Goal: Complete application form

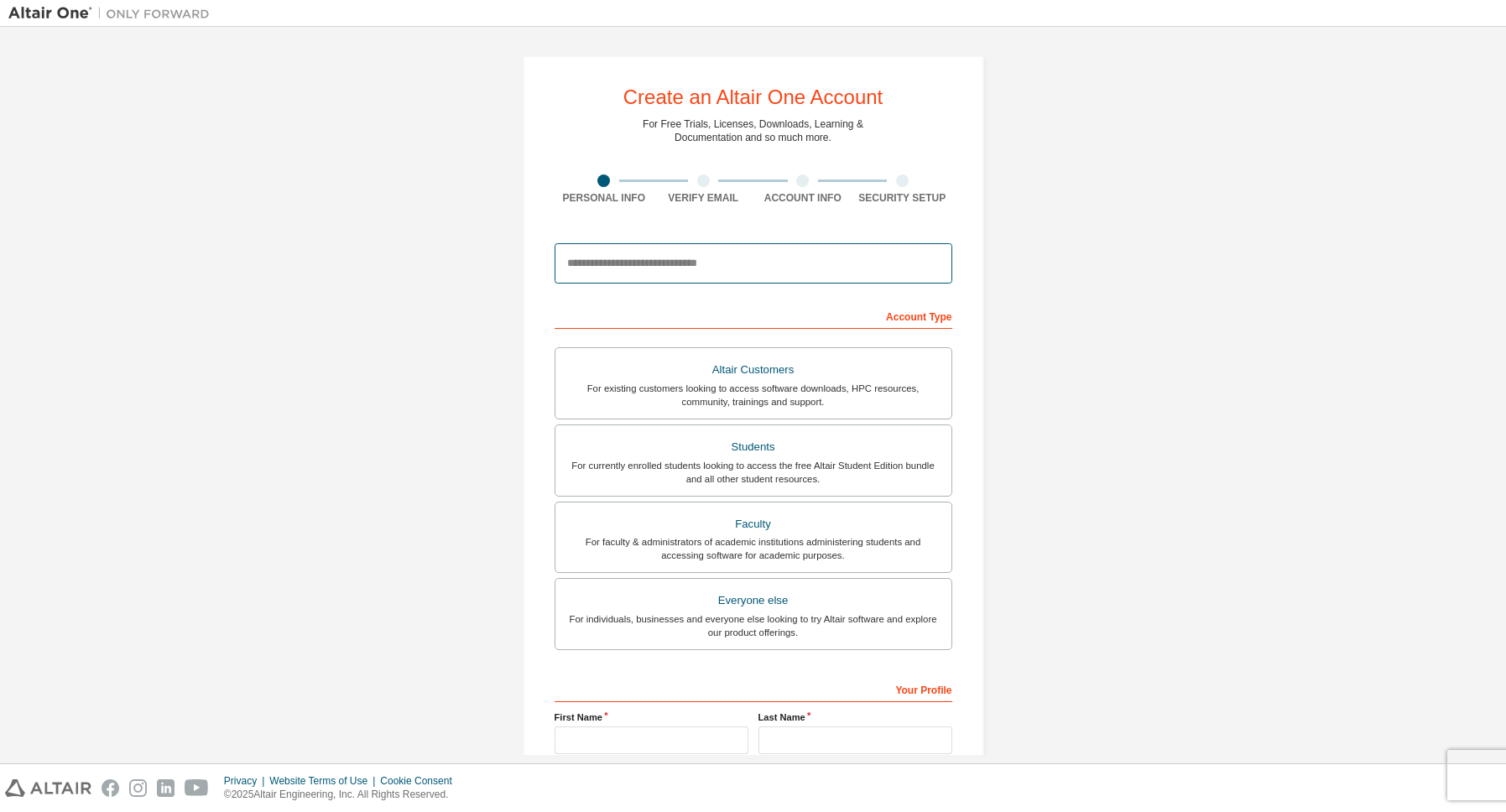
click at [636, 275] on input "email" at bounding box center [753, 264] width 398 height 40
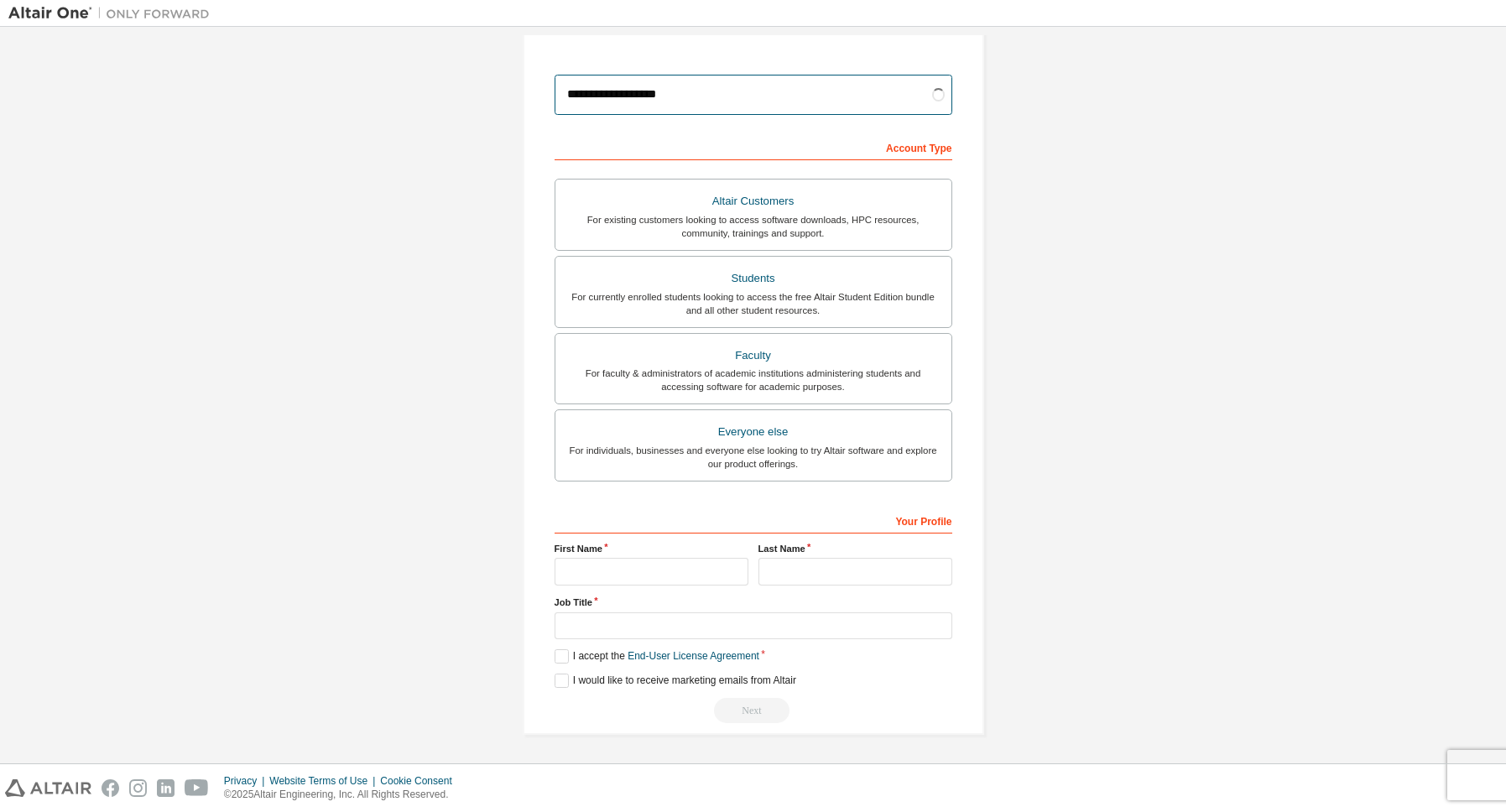
scroll to position [171, 0]
type input "**********"
click at [740, 292] on div "For currently enrolled students looking to access the free Altair Student Editi…" at bounding box center [753, 304] width 376 height 27
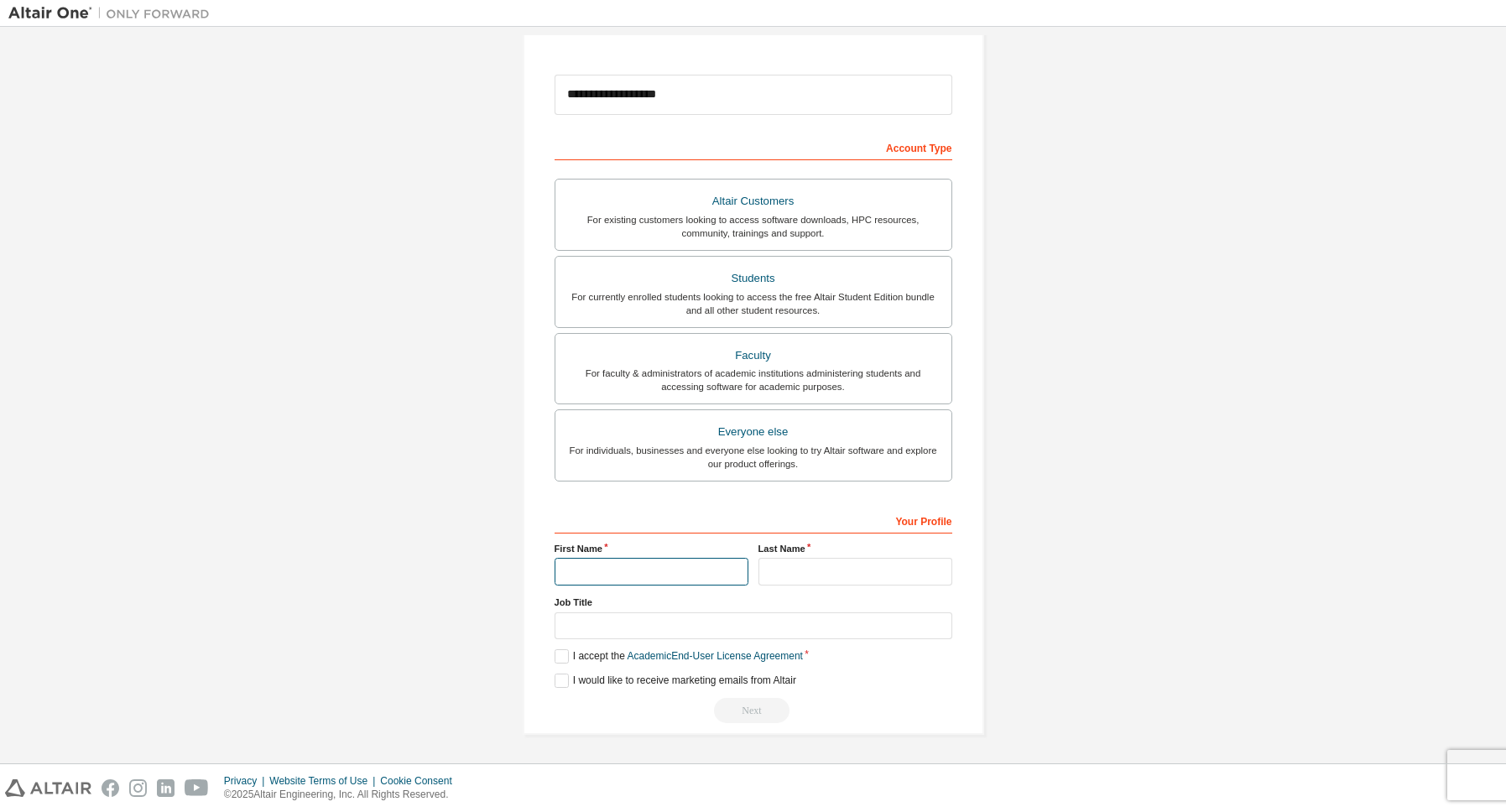
click at [704, 572] on input "text" at bounding box center [651, 571] width 194 height 28
type input "*******"
click at [784, 569] on input "text" at bounding box center [855, 571] width 194 height 28
type input "*******"
click at [617, 615] on input "text" at bounding box center [753, 626] width 398 height 28
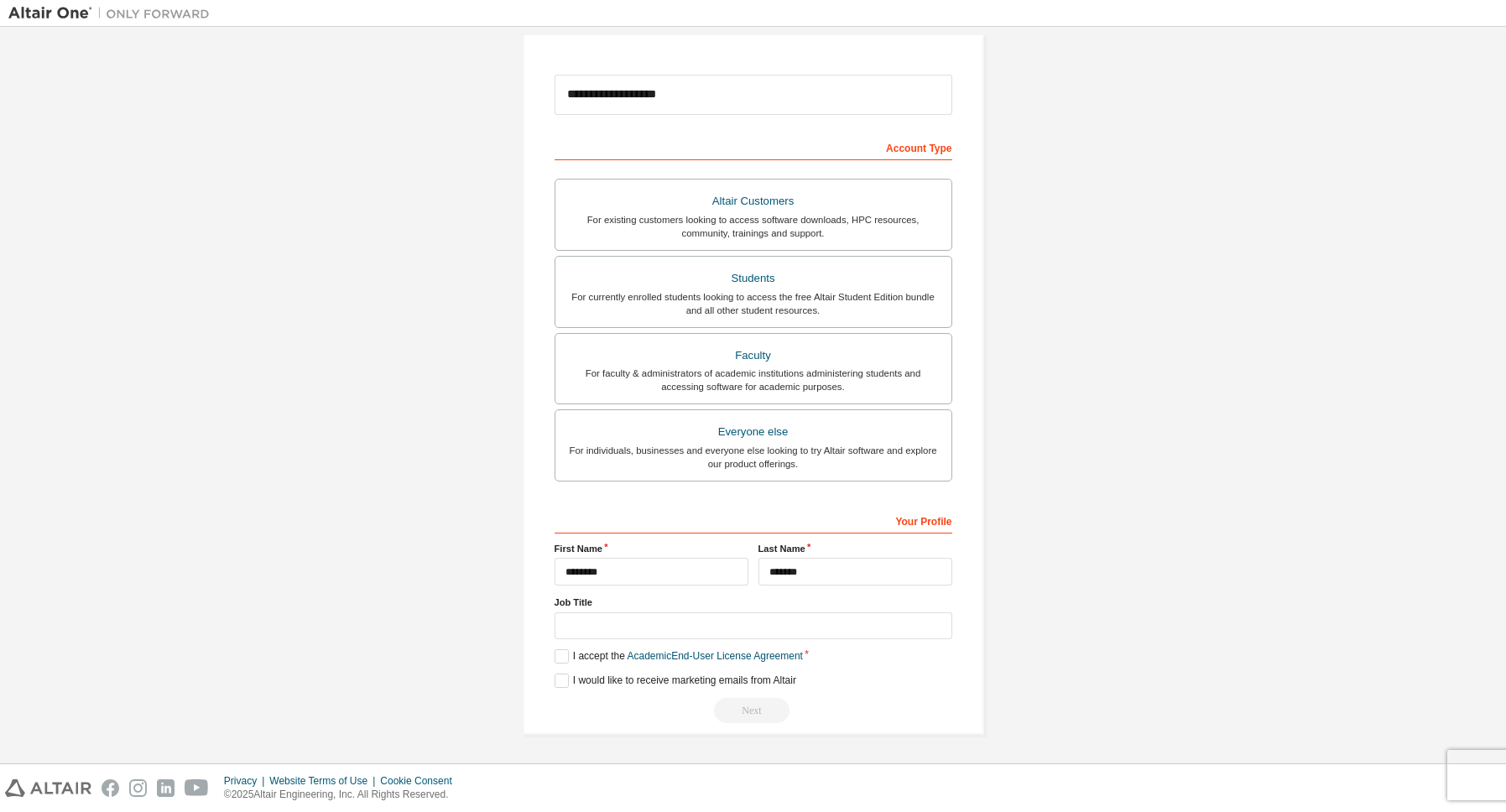
click at [551, 655] on div "**********" at bounding box center [753, 310] width 462 height 848
click at [561, 658] on label "I accept the Academic End-User License Agreement" at bounding box center [678, 656] width 248 height 14
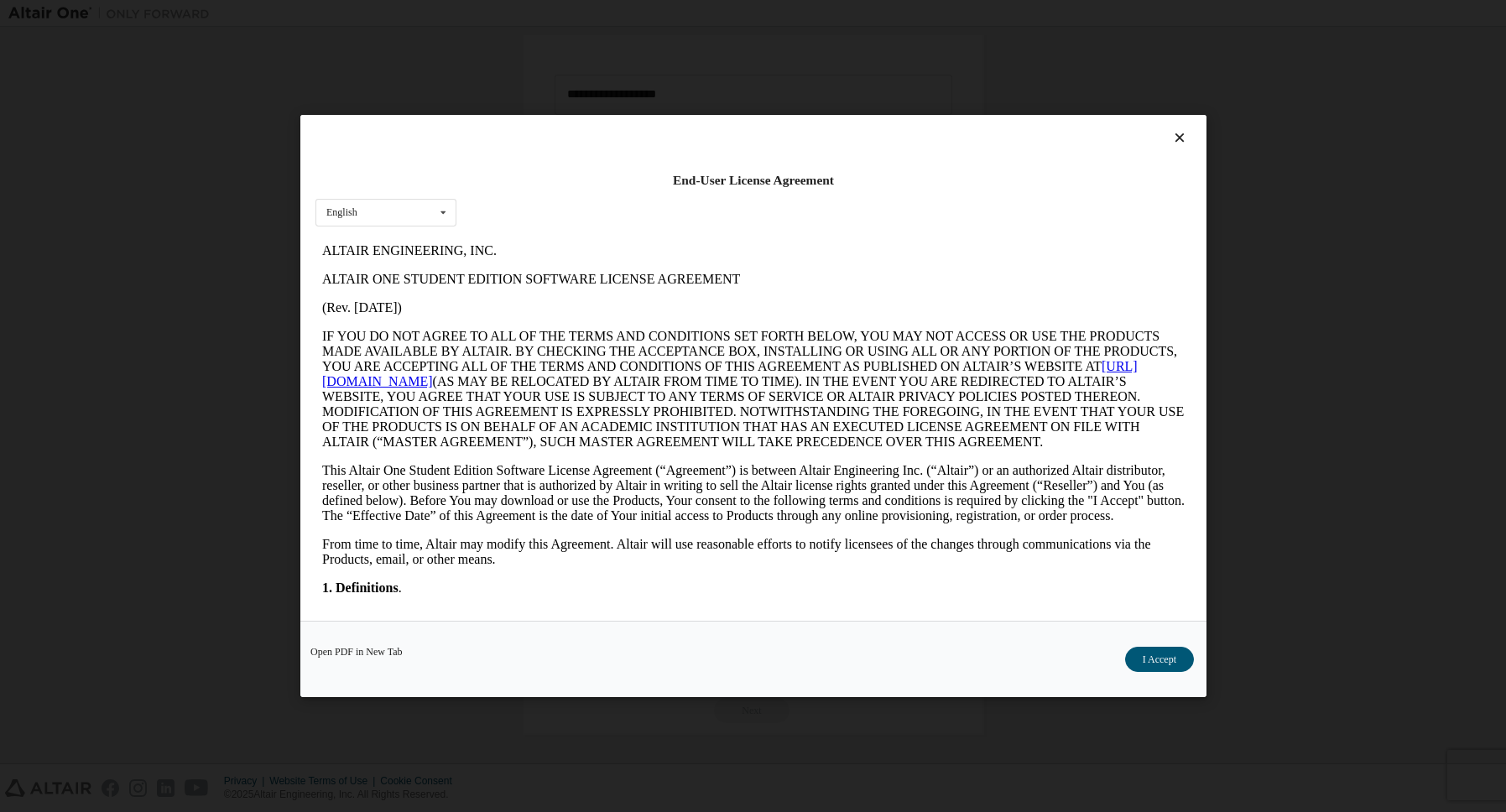
scroll to position [0, 0]
click at [1147, 645] on div "Open PDF in New Tab I Accept" at bounding box center [753, 659] width 906 height 76
click at [1139, 651] on button "I Accept" at bounding box center [1159, 659] width 69 height 25
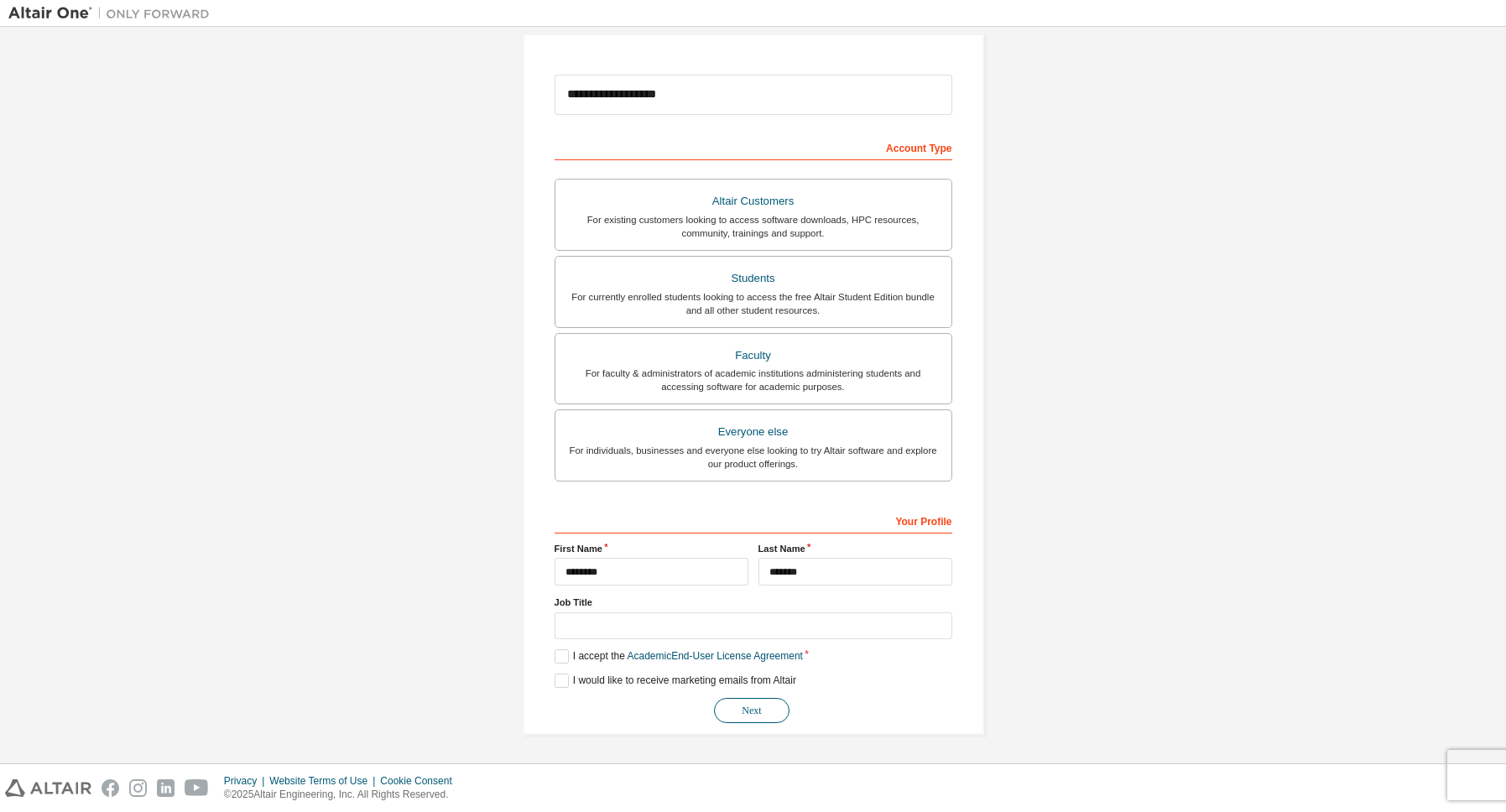
click at [750, 706] on button "Next" at bounding box center [751, 711] width 75 height 25
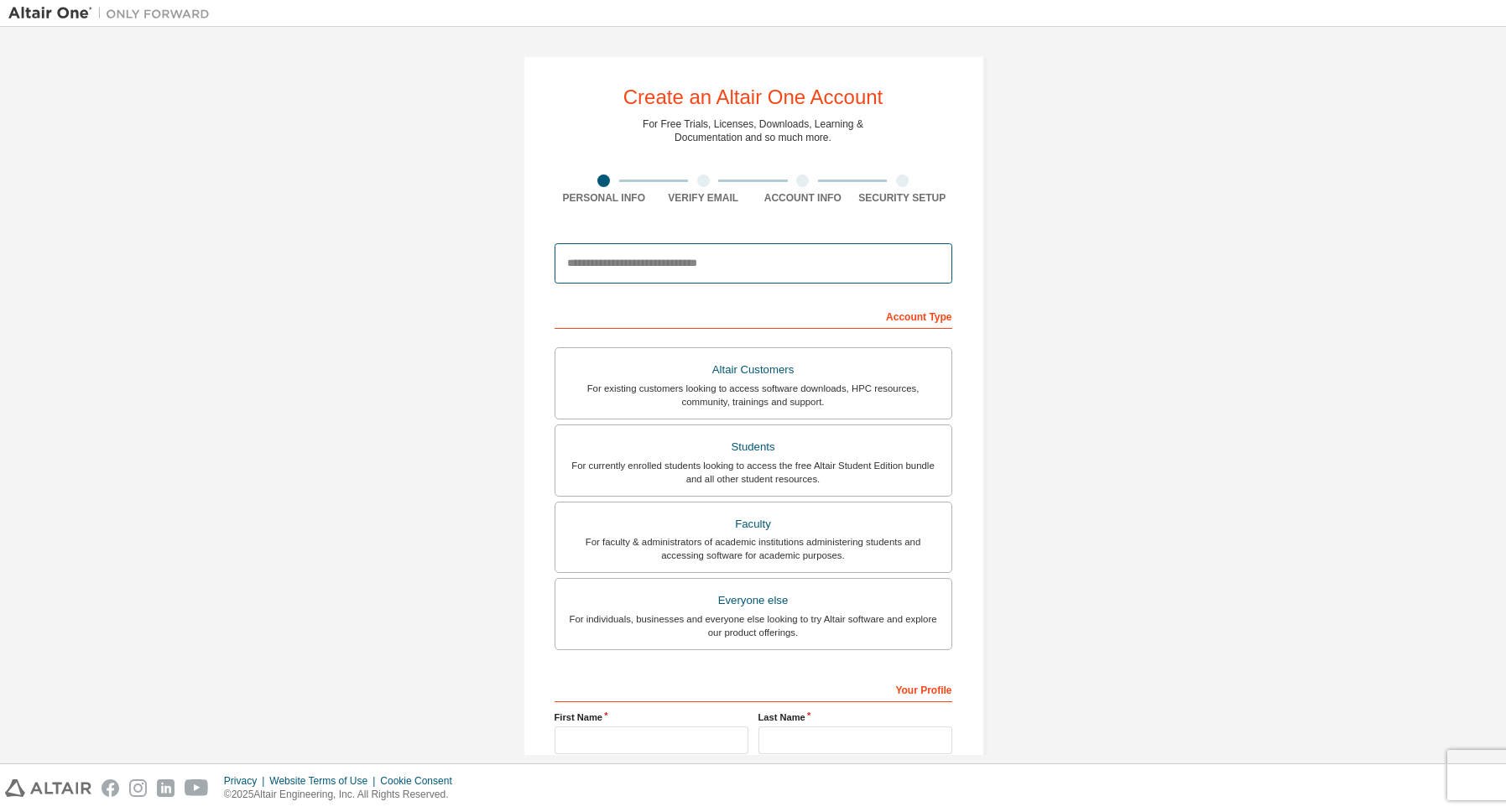
click at [660, 273] on input "email" at bounding box center [753, 264] width 398 height 40
type input "**********"
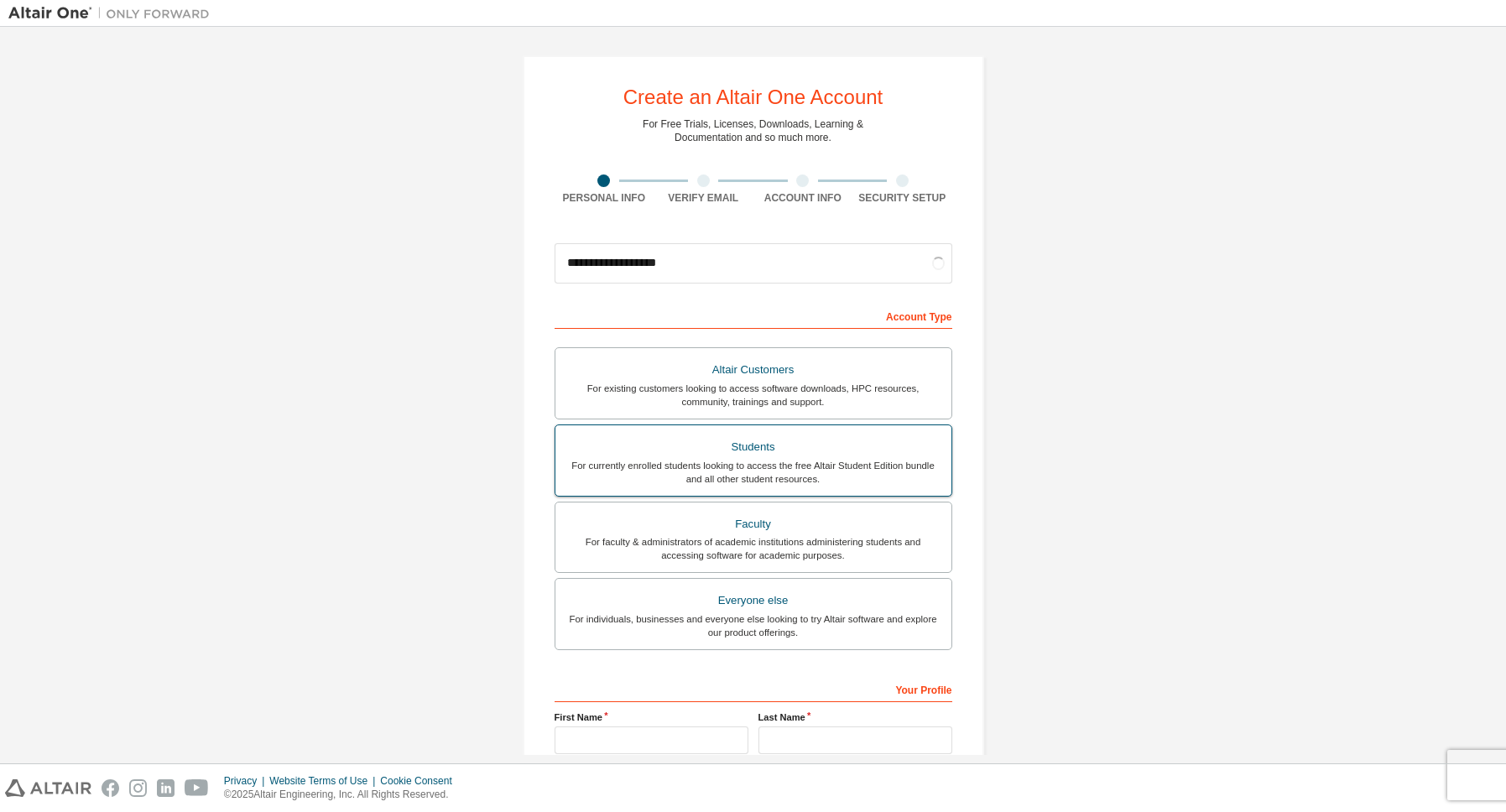
click at [725, 451] on div "Students" at bounding box center [753, 447] width 376 height 24
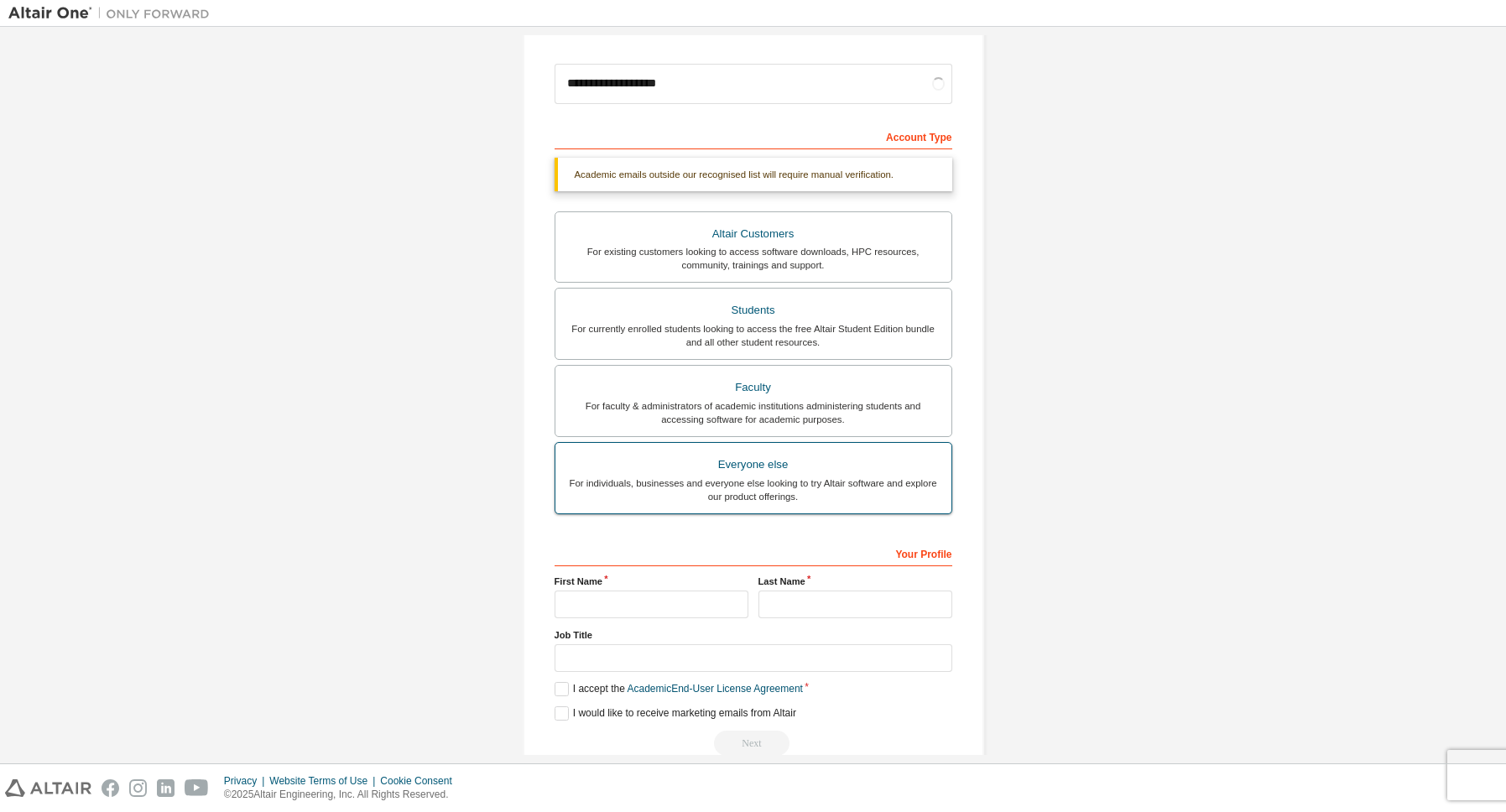
scroll to position [215, 0]
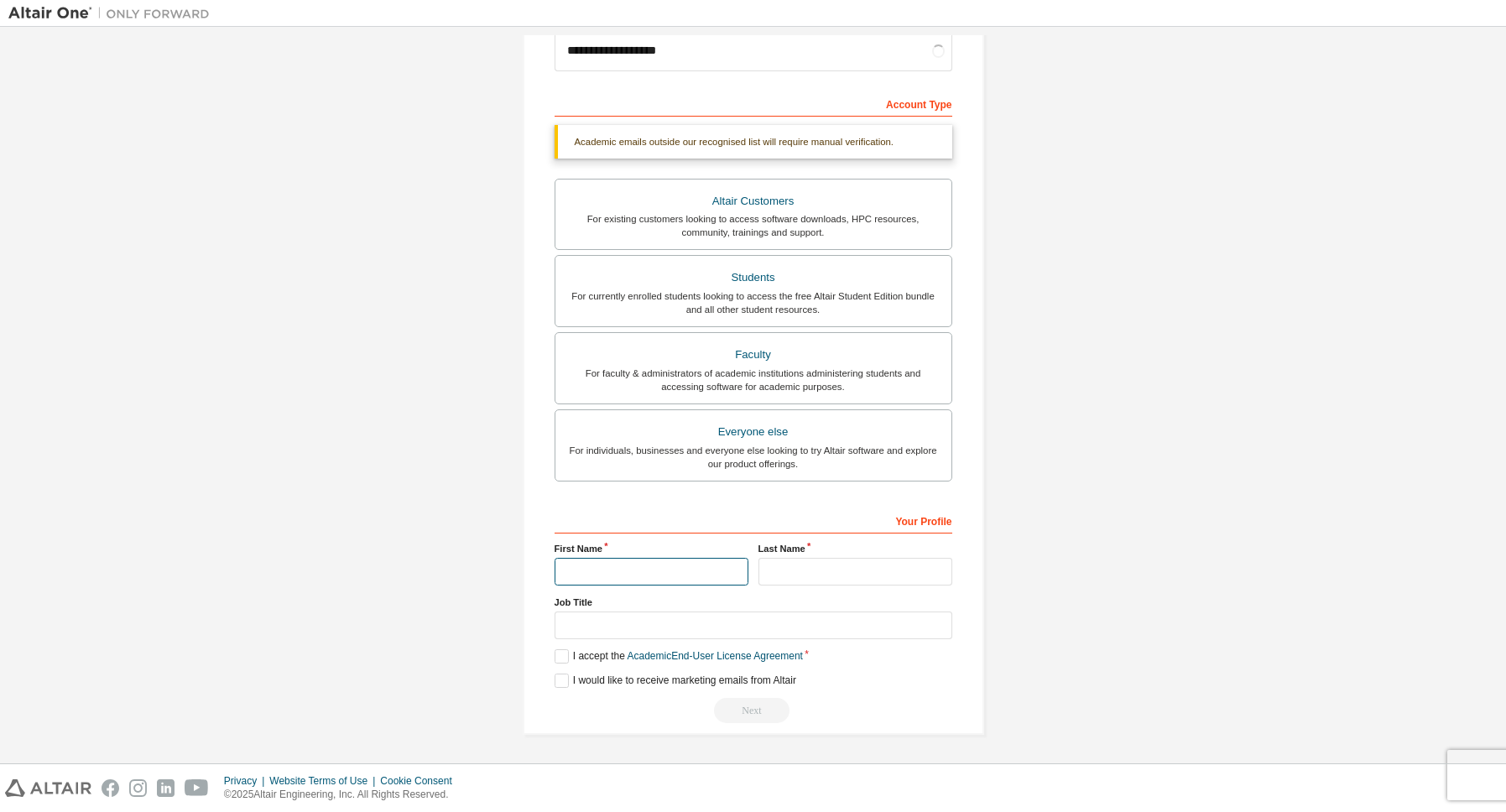
click at [575, 572] on input "text" at bounding box center [651, 571] width 194 height 28
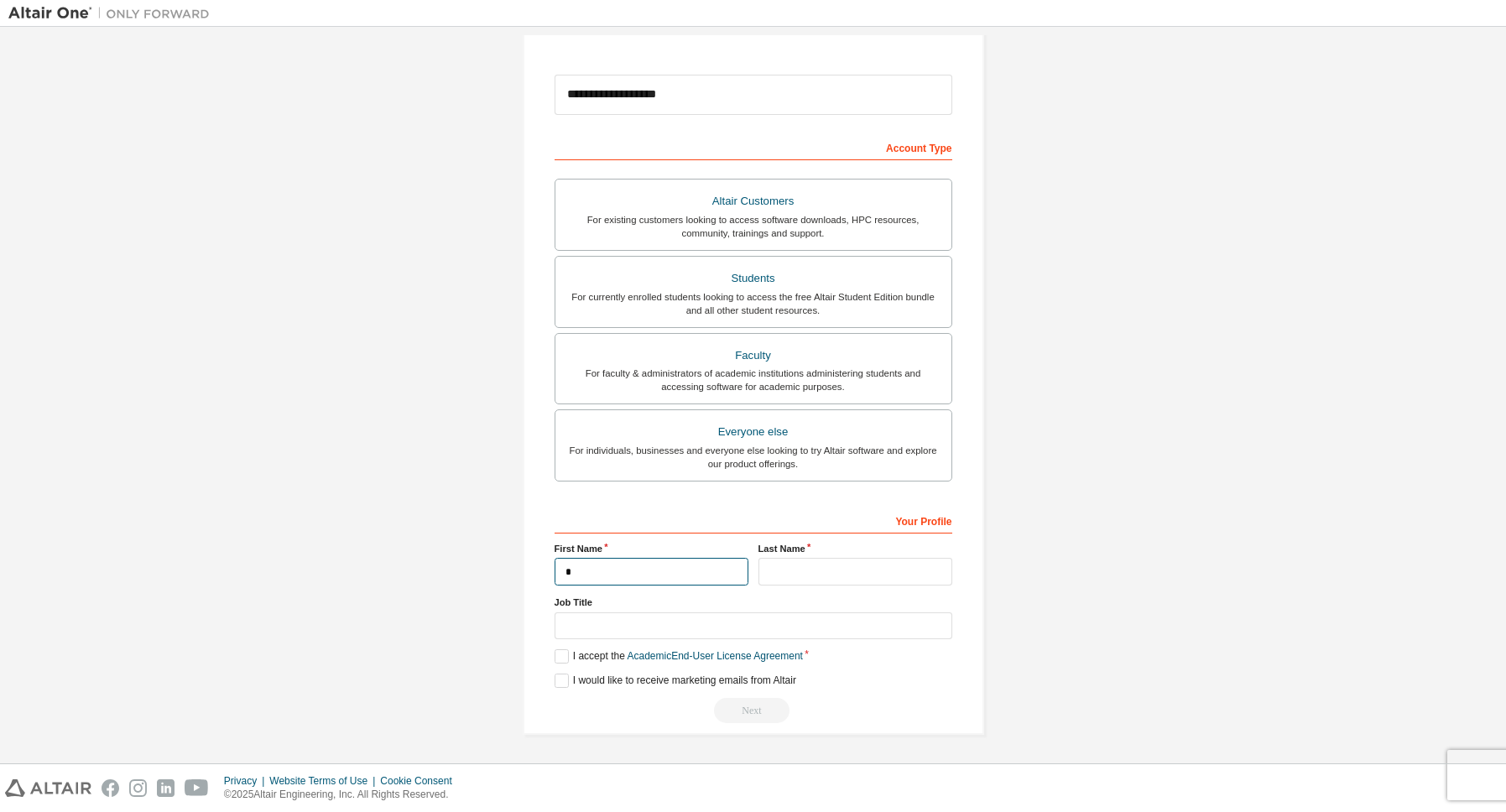
scroll to position [171, 0]
type input "*******"
click at [829, 574] on input "text" at bounding box center [855, 571] width 194 height 28
type input "*******"
click at [568, 656] on label "I accept the Academic End-User License Agreement" at bounding box center [678, 656] width 248 height 14
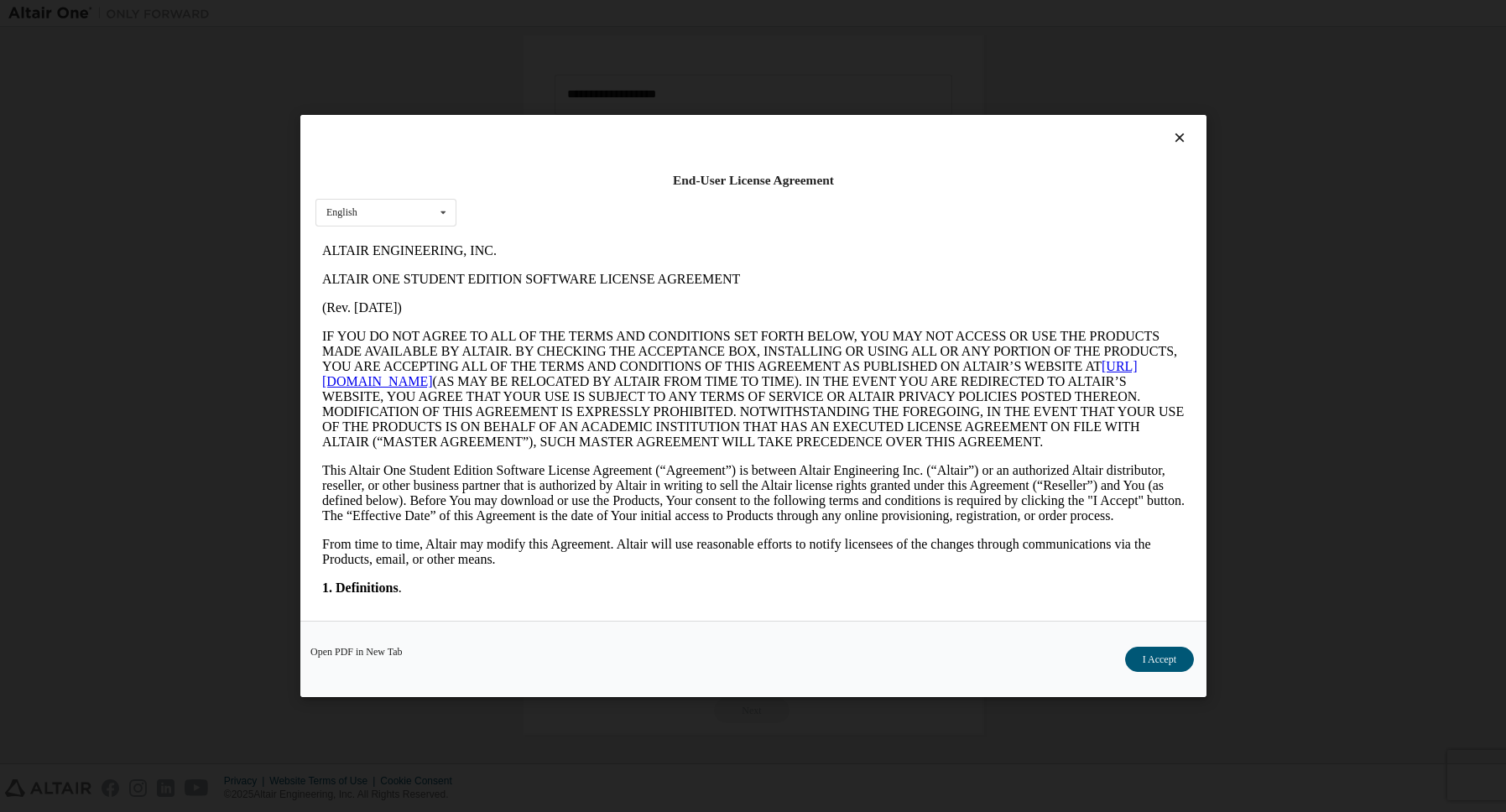
scroll to position [0, 0]
click at [1163, 661] on button "I Accept" at bounding box center [1159, 659] width 69 height 25
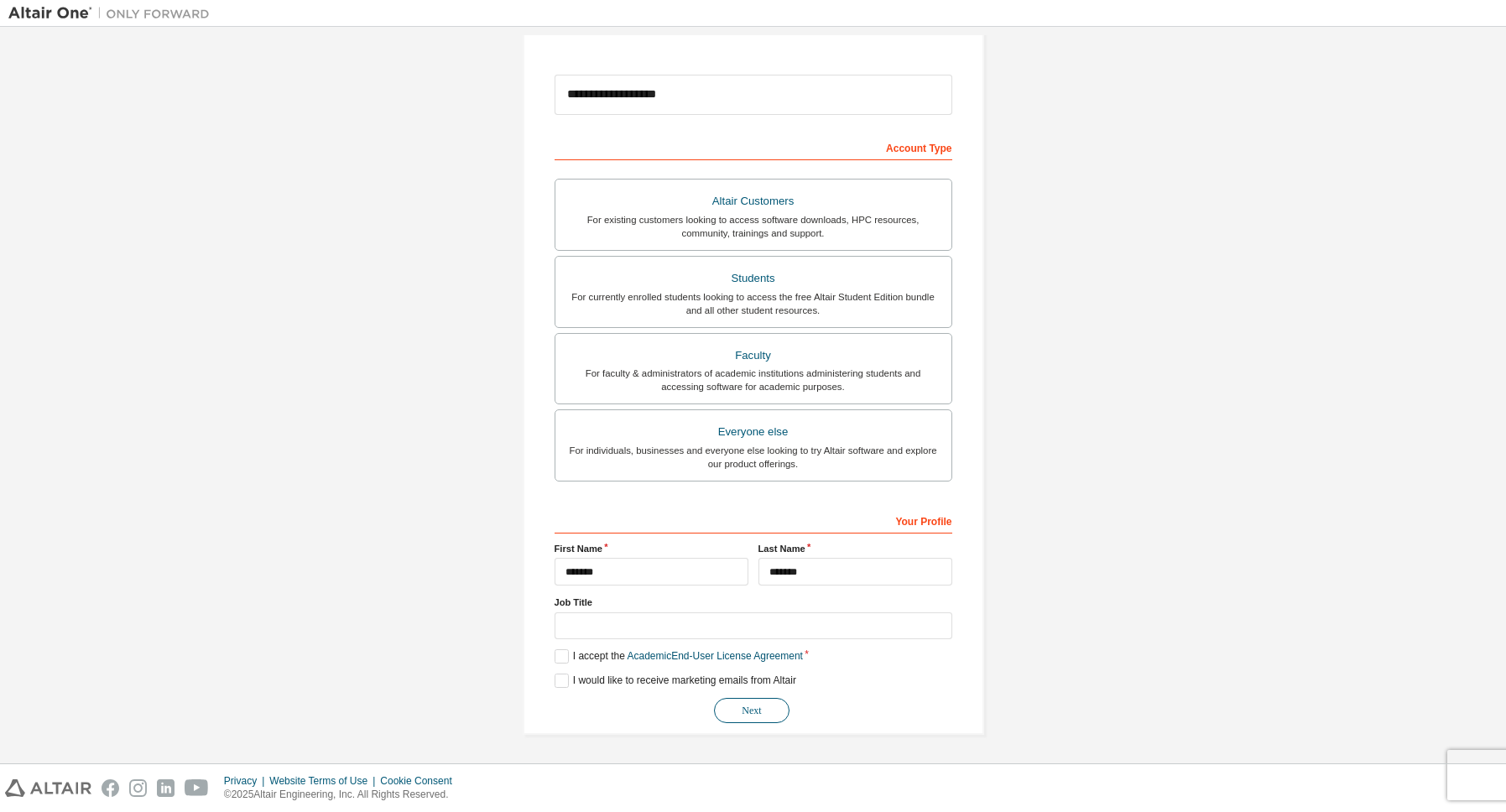
click at [750, 710] on button "Next" at bounding box center [751, 711] width 75 height 25
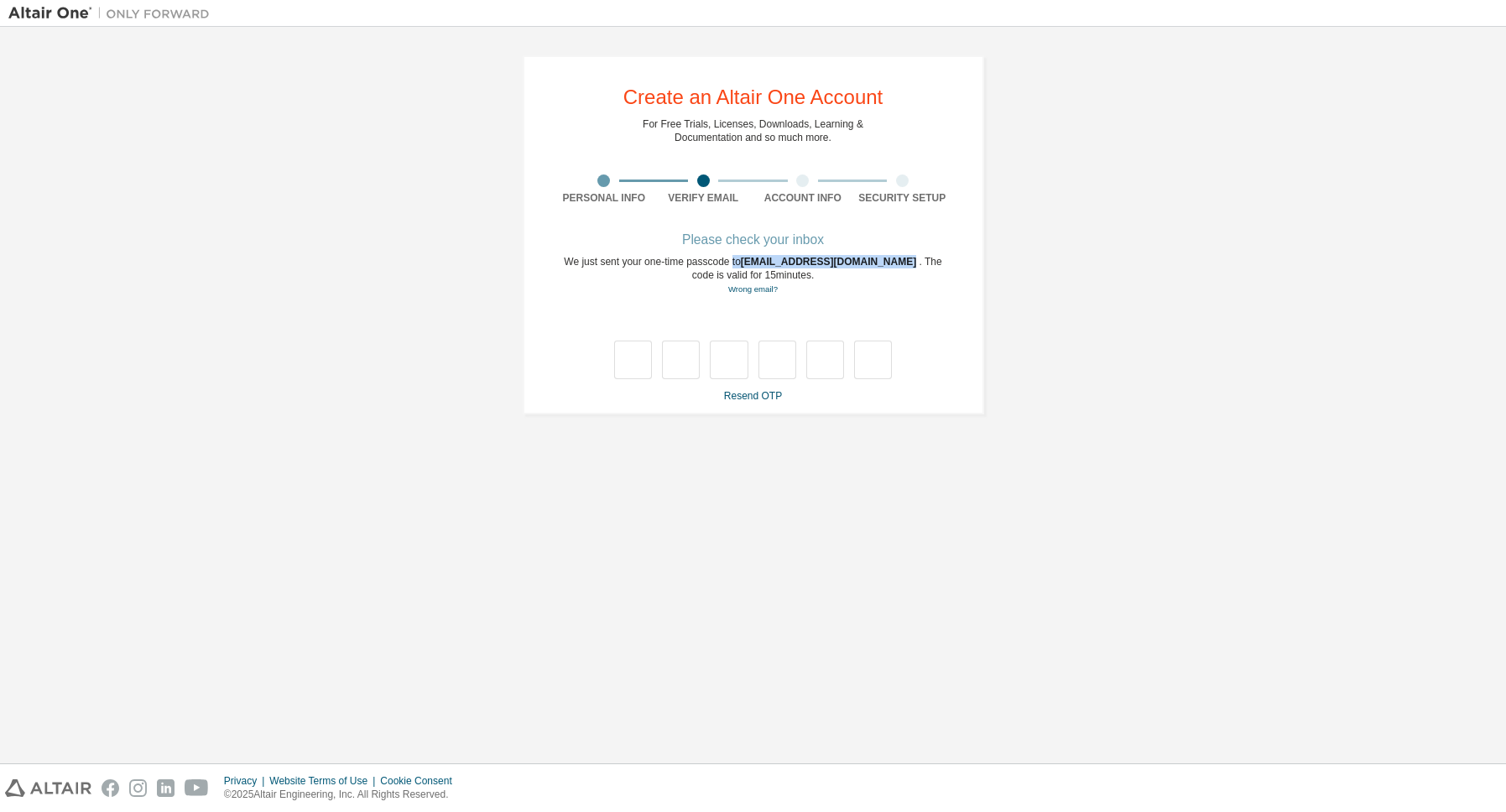
drag, startPoint x: 735, startPoint y: 258, endPoint x: 849, endPoint y: 258, distance: 114.0
click at [849, 258] on div "We just sent your one-time passcode to 106123050@nitt.edu . The code is valid f…" at bounding box center [753, 275] width 398 height 41
click at [836, 282] on div "We just sent your one-time passcode to 106123050@nitt.edu . The code is valid f…" at bounding box center [753, 275] width 398 height 41
click at [762, 398] on link "Resend OTP" at bounding box center [753, 395] width 58 height 11
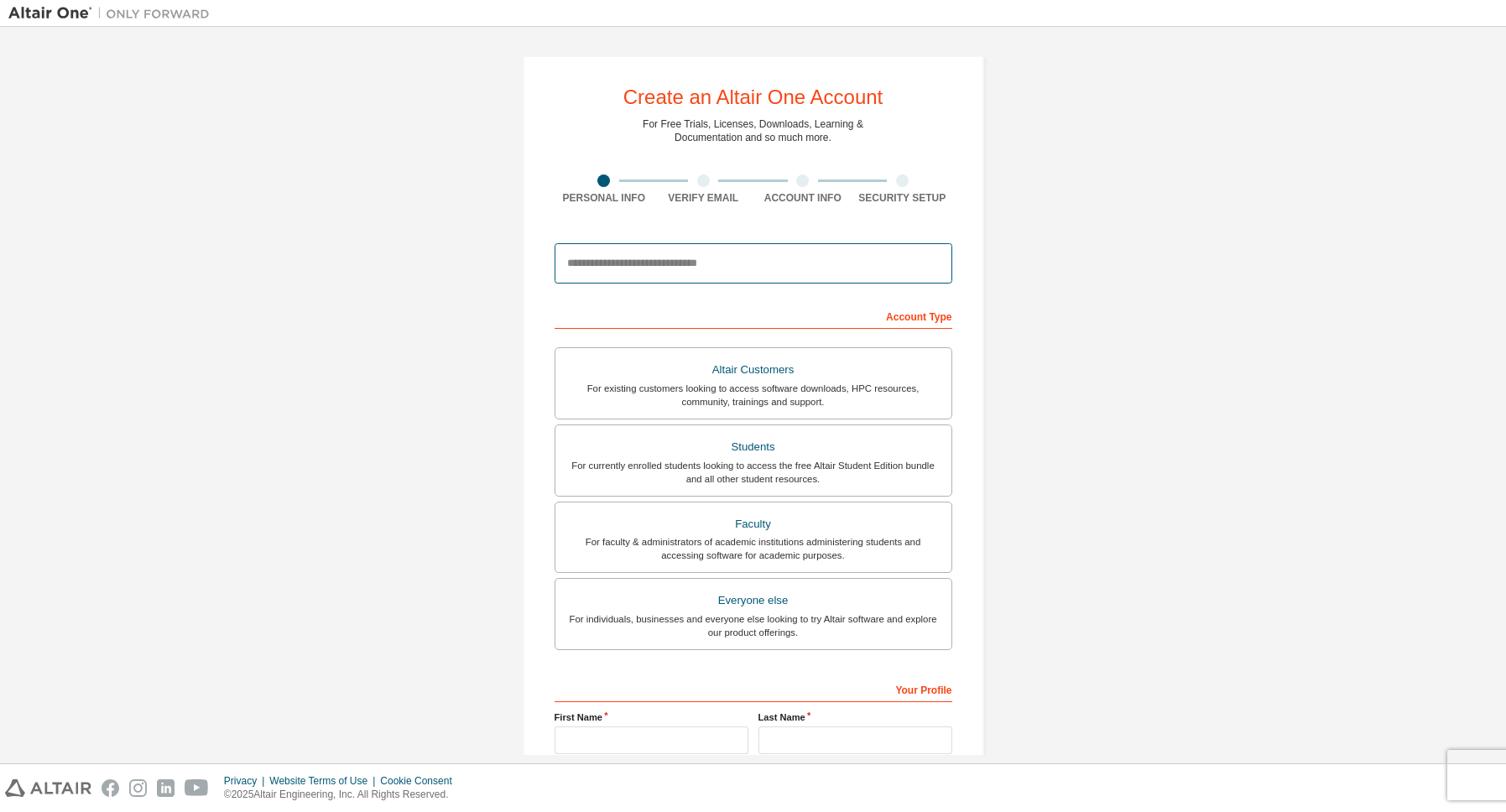
click at [656, 264] on input "email" at bounding box center [753, 264] width 398 height 40
type input "**********"
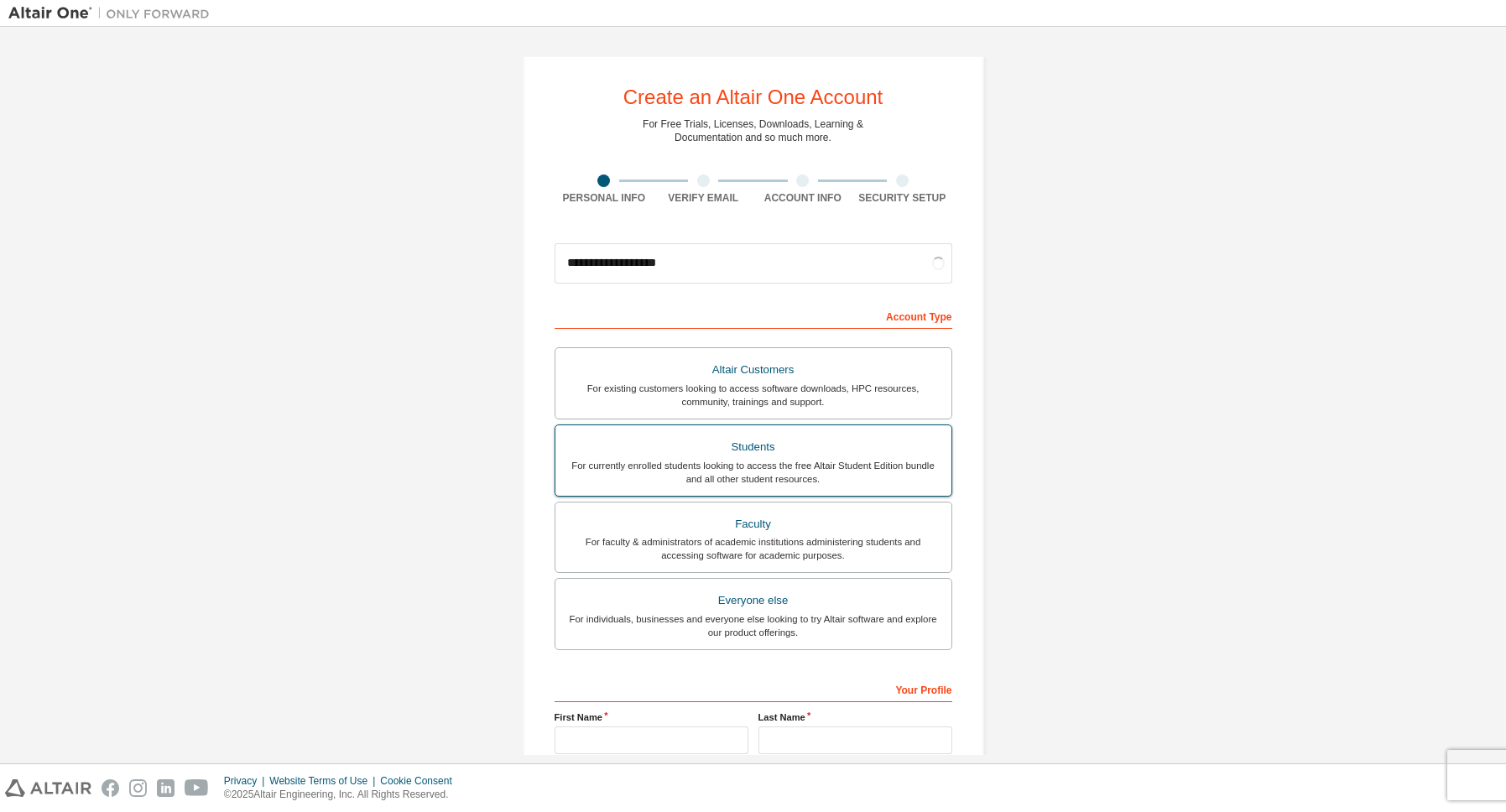
click at [706, 463] on div "For currently enrolled students looking to access the free Altair Student Editi…" at bounding box center [753, 472] width 376 height 27
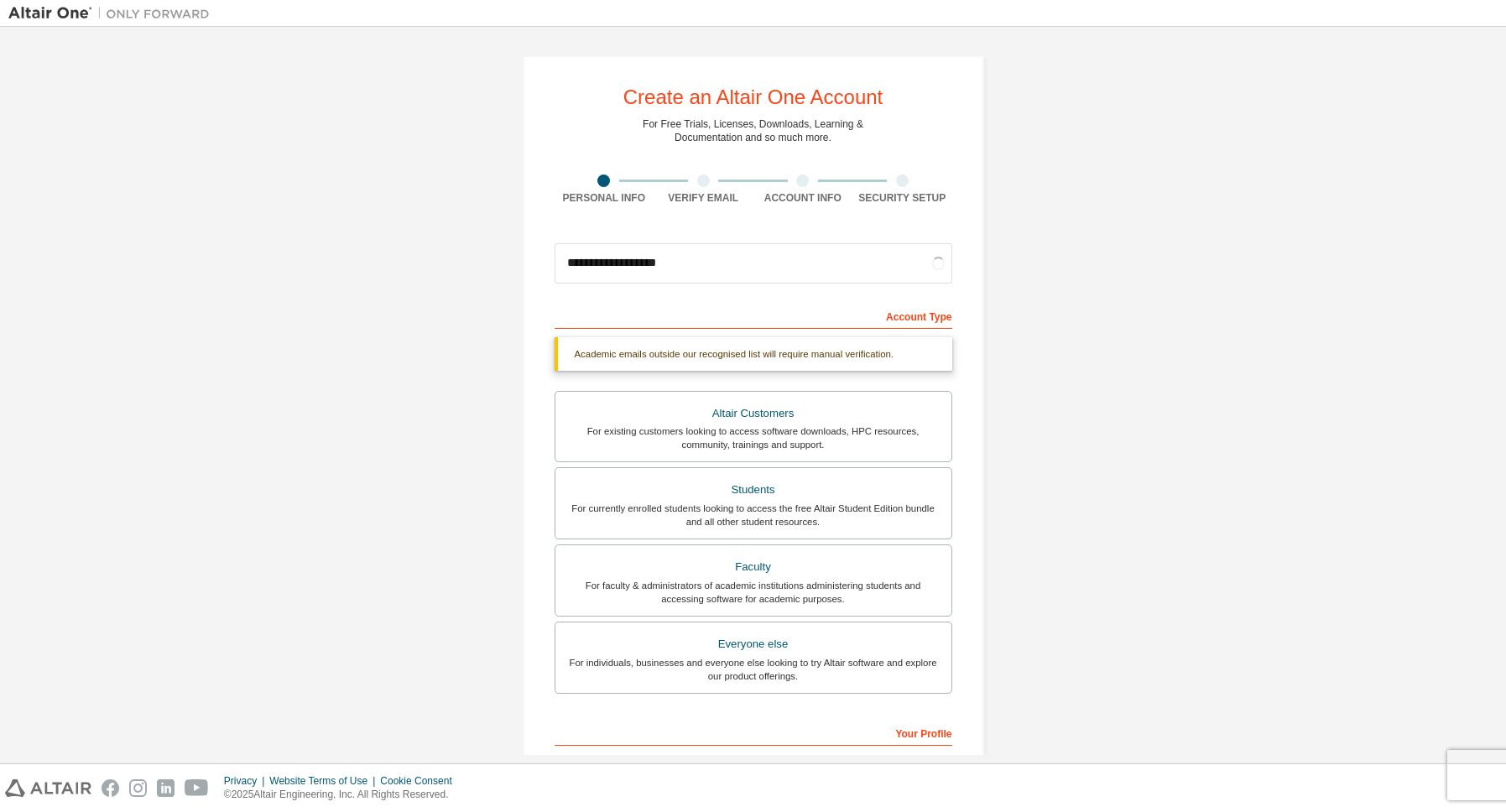
scroll to position [215, 0]
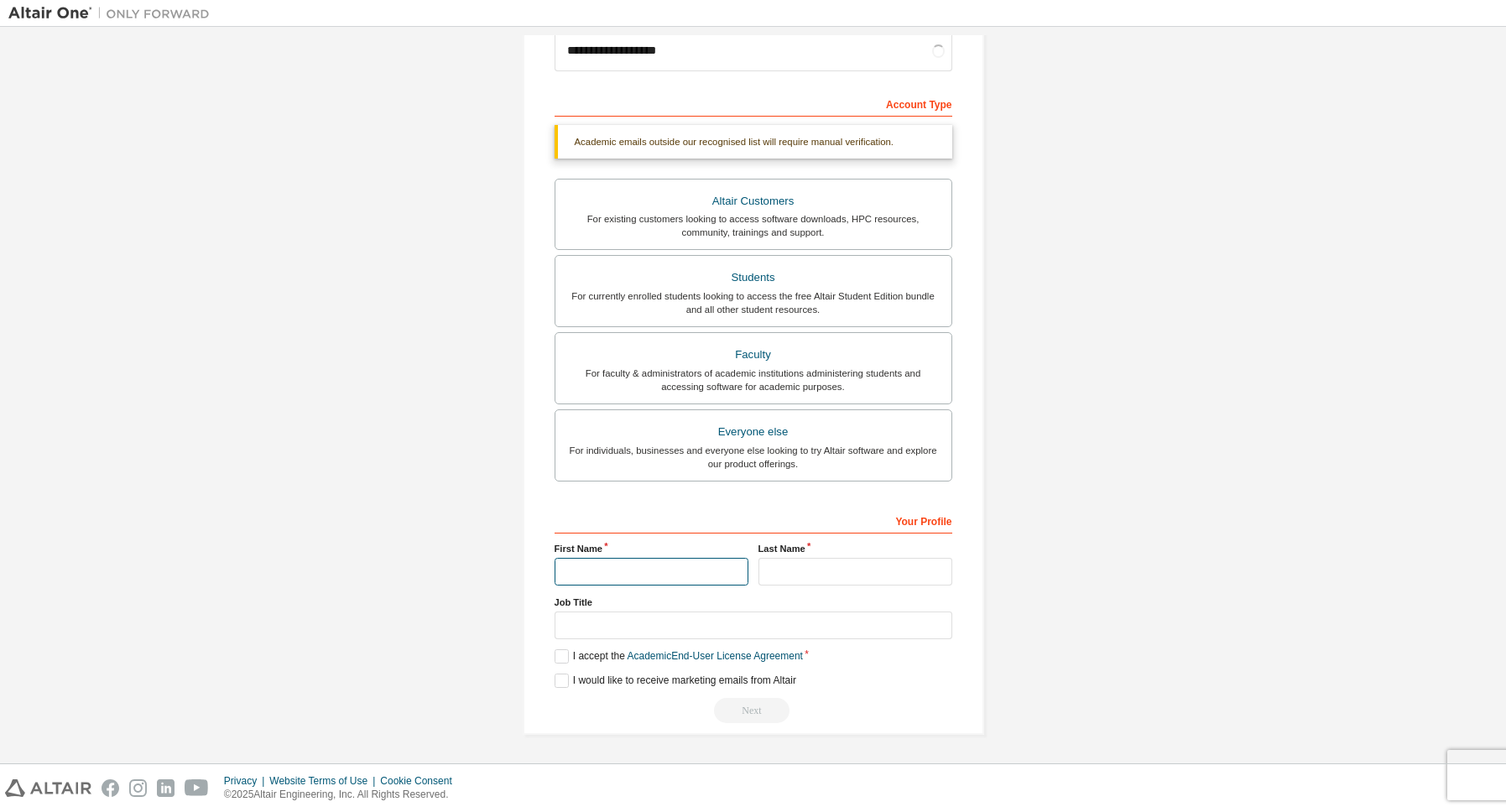
click at [601, 575] on input "text" at bounding box center [651, 571] width 194 height 28
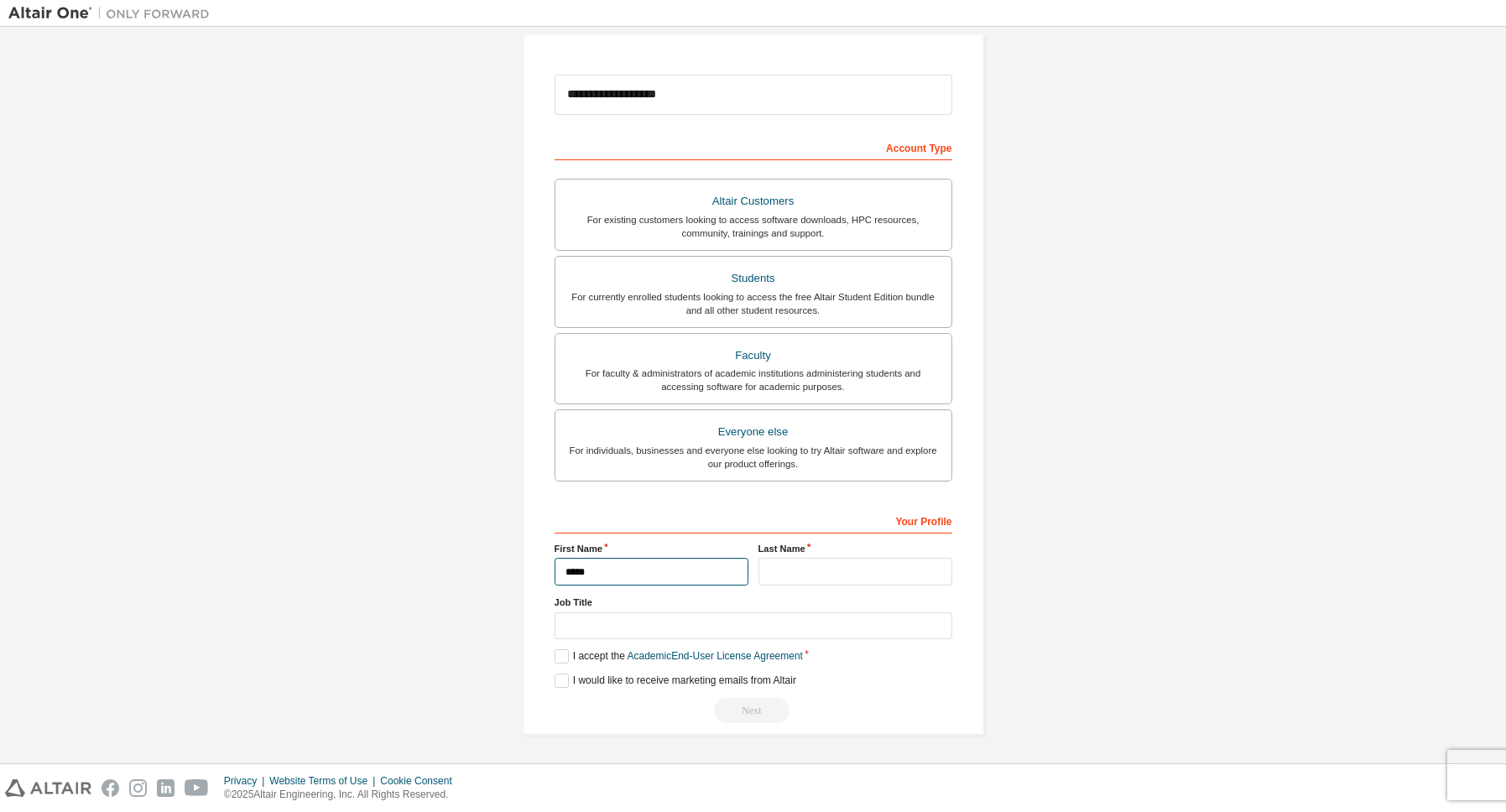
scroll to position [171, 0]
type input "*******"
click at [778, 570] on input "text" at bounding box center [855, 571] width 194 height 28
type input "*"
click at [562, 656] on label "I accept the Academic End-User License Agreement" at bounding box center [678, 656] width 248 height 14
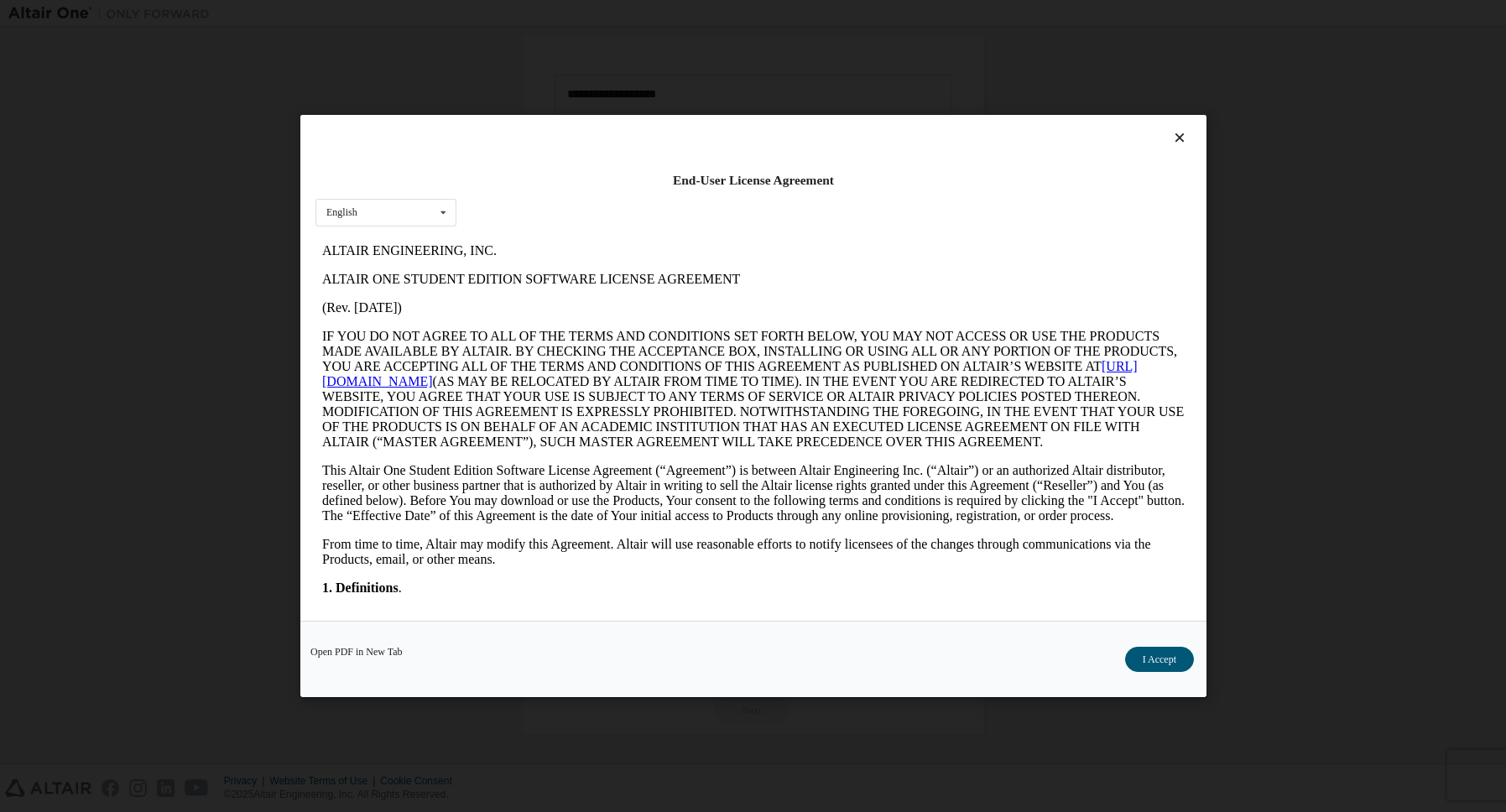
scroll to position [0, 0]
click at [1167, 664] on button "I Accept" at bounding box center [1159, 659] width 69 height 25
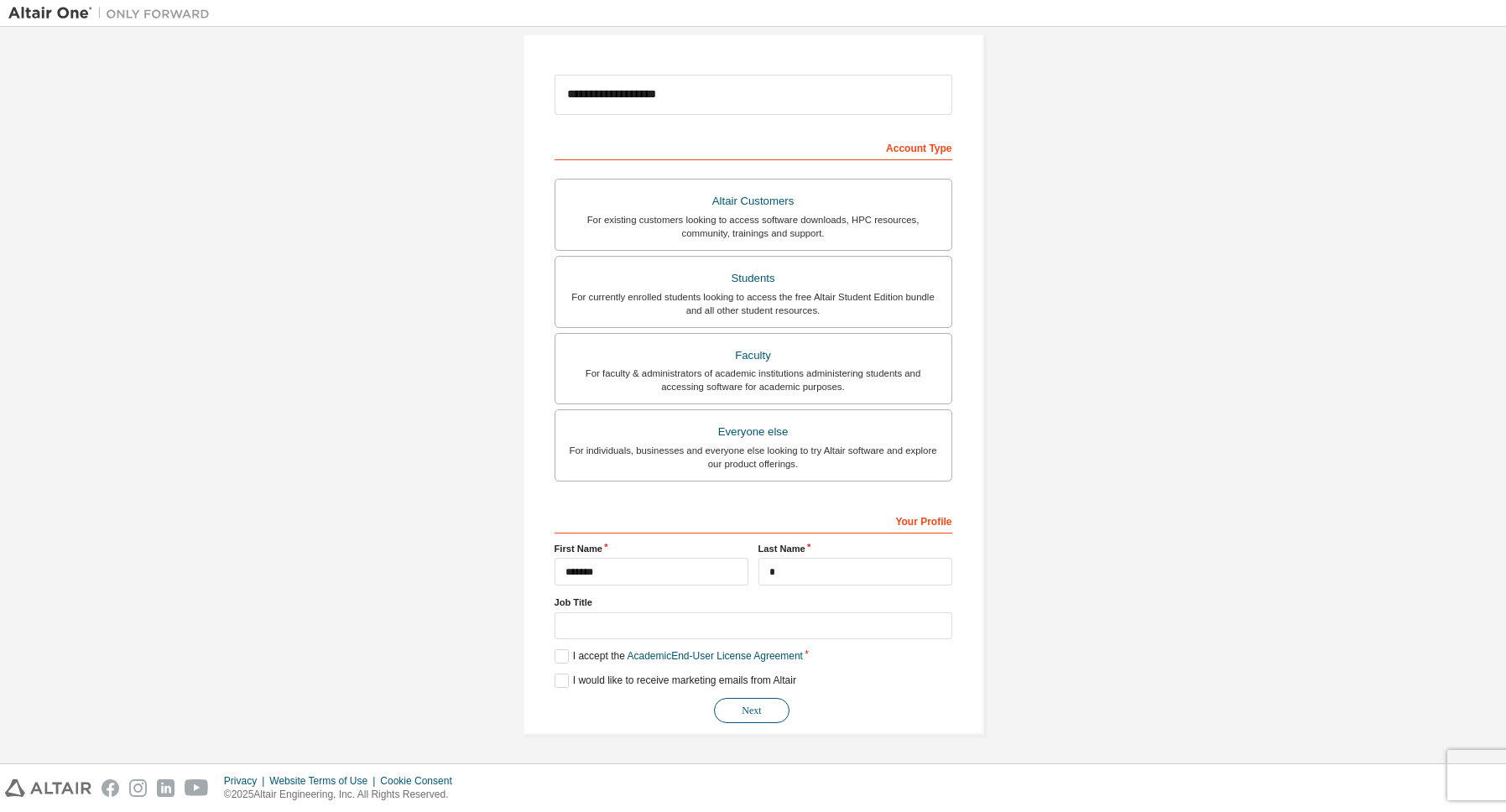
click at [740, 707] on button "Next" at bounding box center [751, 711] width 75 height 25
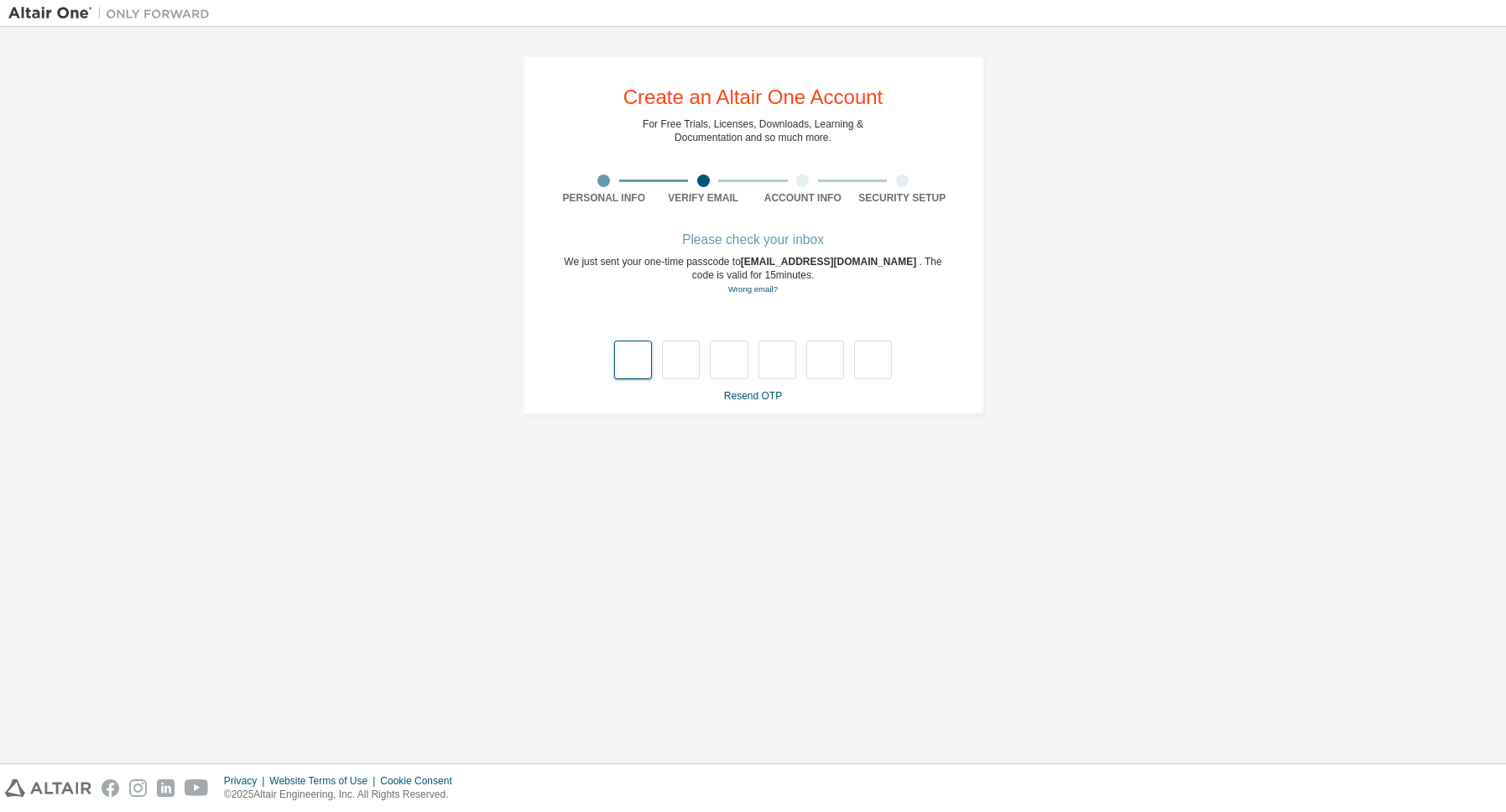
click at [624, 369] on input "text" at bounding box center [634, 360] width 38 height 38
type input "*"
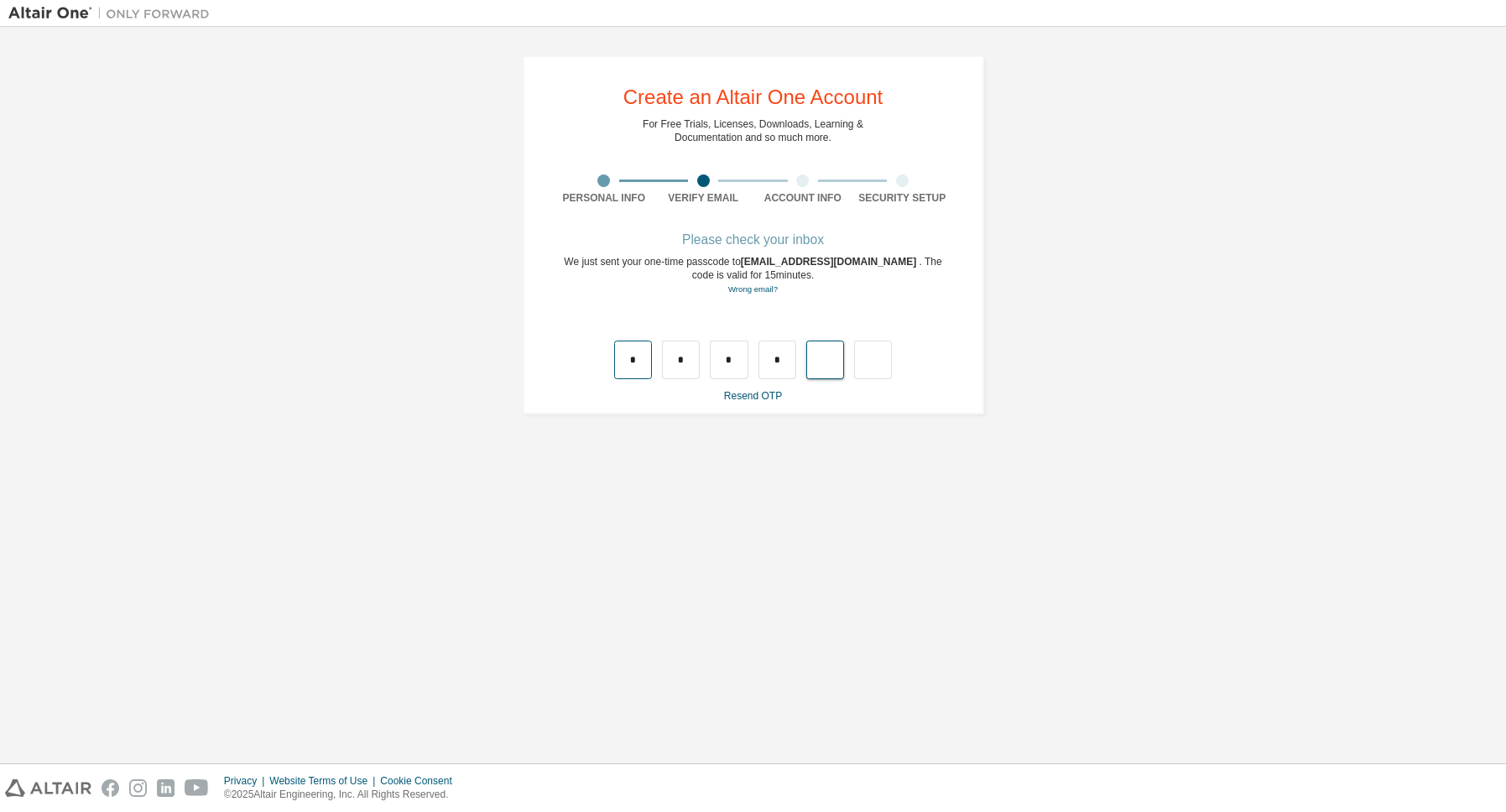
type input "*"
click at [627, 371] on input "text" at bounding box center [634, 360] width 38 height 38
type input "*"
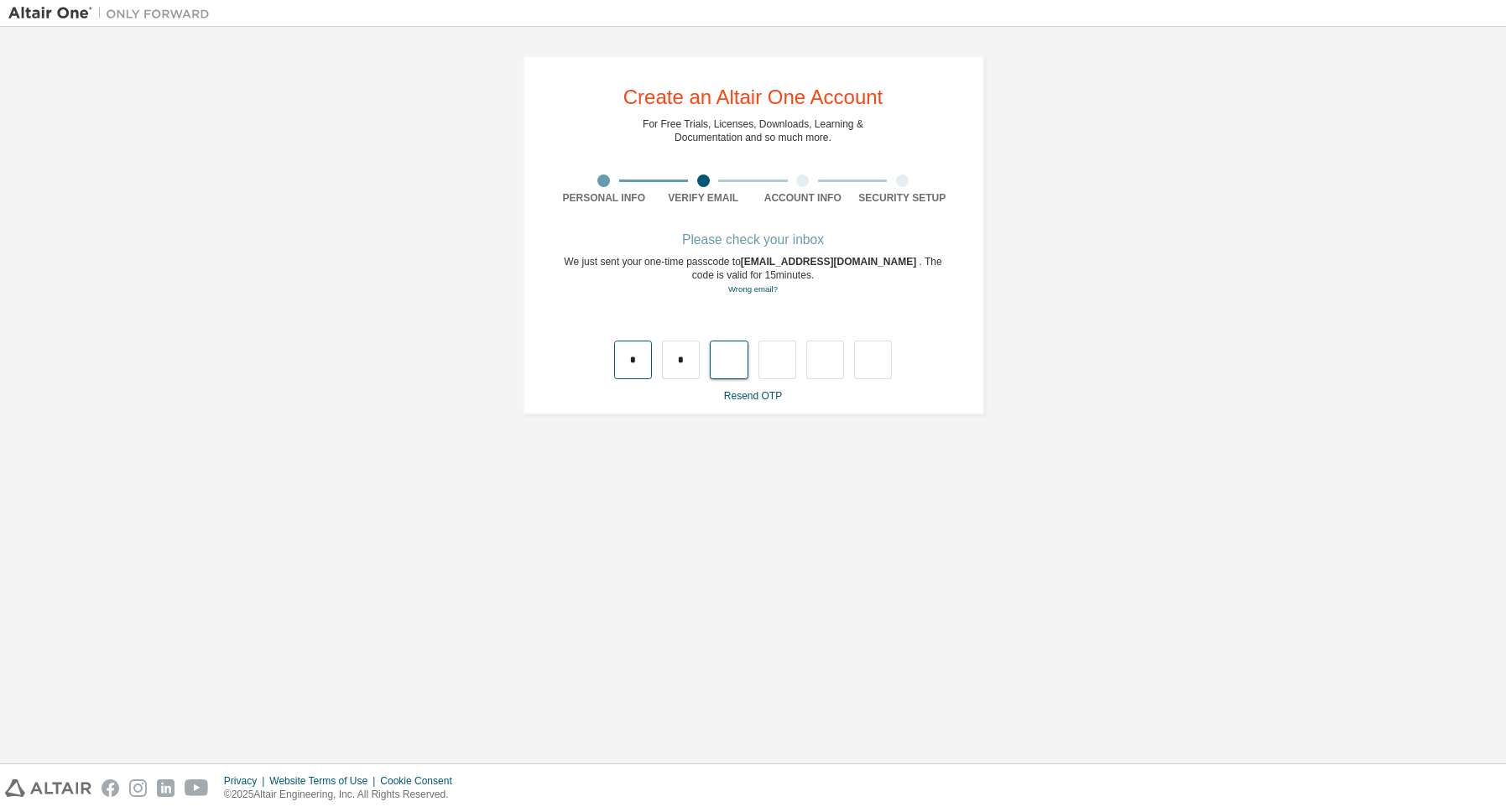
type input "*"
click at [764, 396] on link "Resend OTP" at bounding box center [753, 395] width 58 height 11
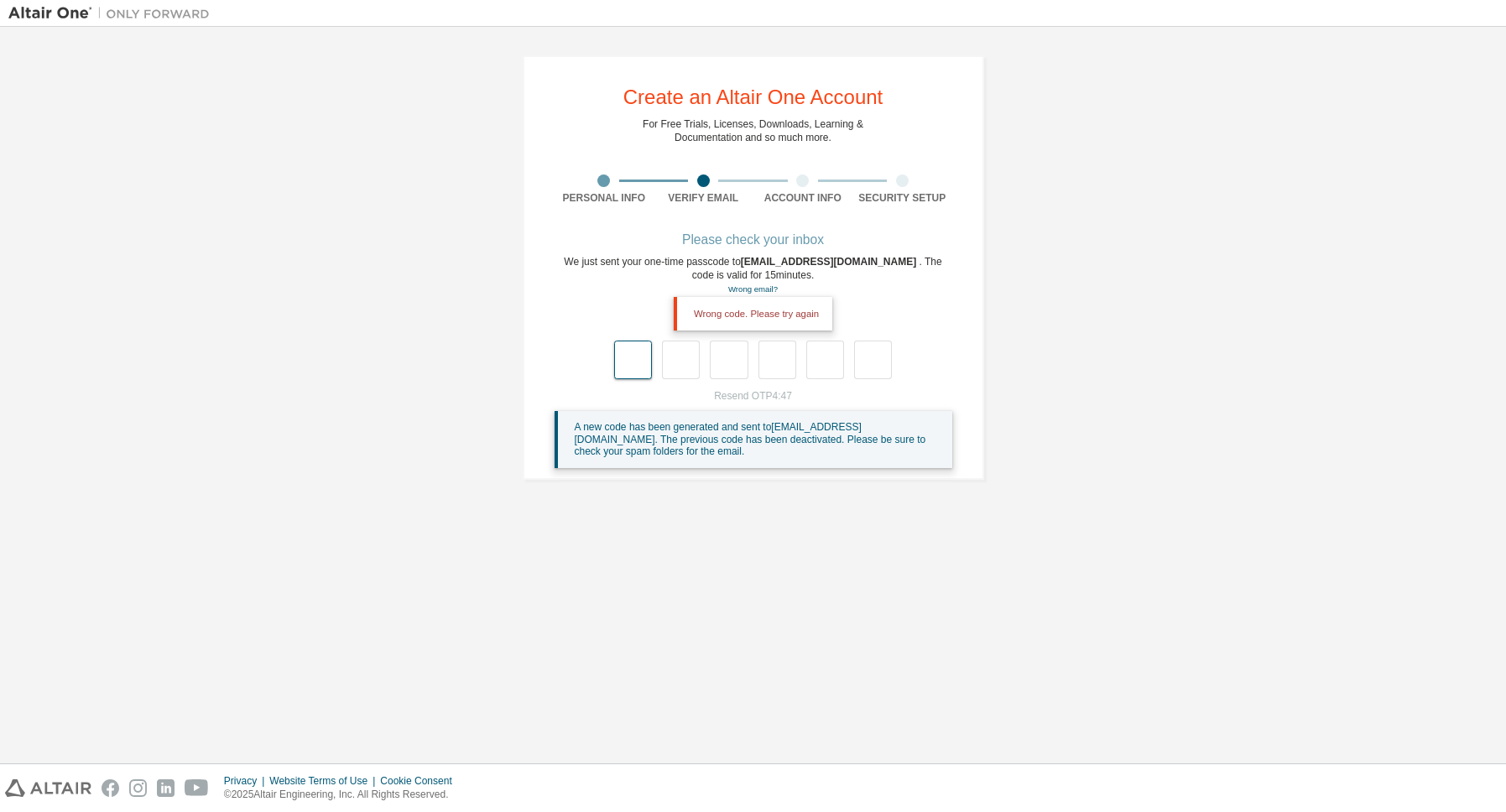
click at [628, 376] on input "text" at bounding box center [634, 360] width 38 height 38
type input "*"
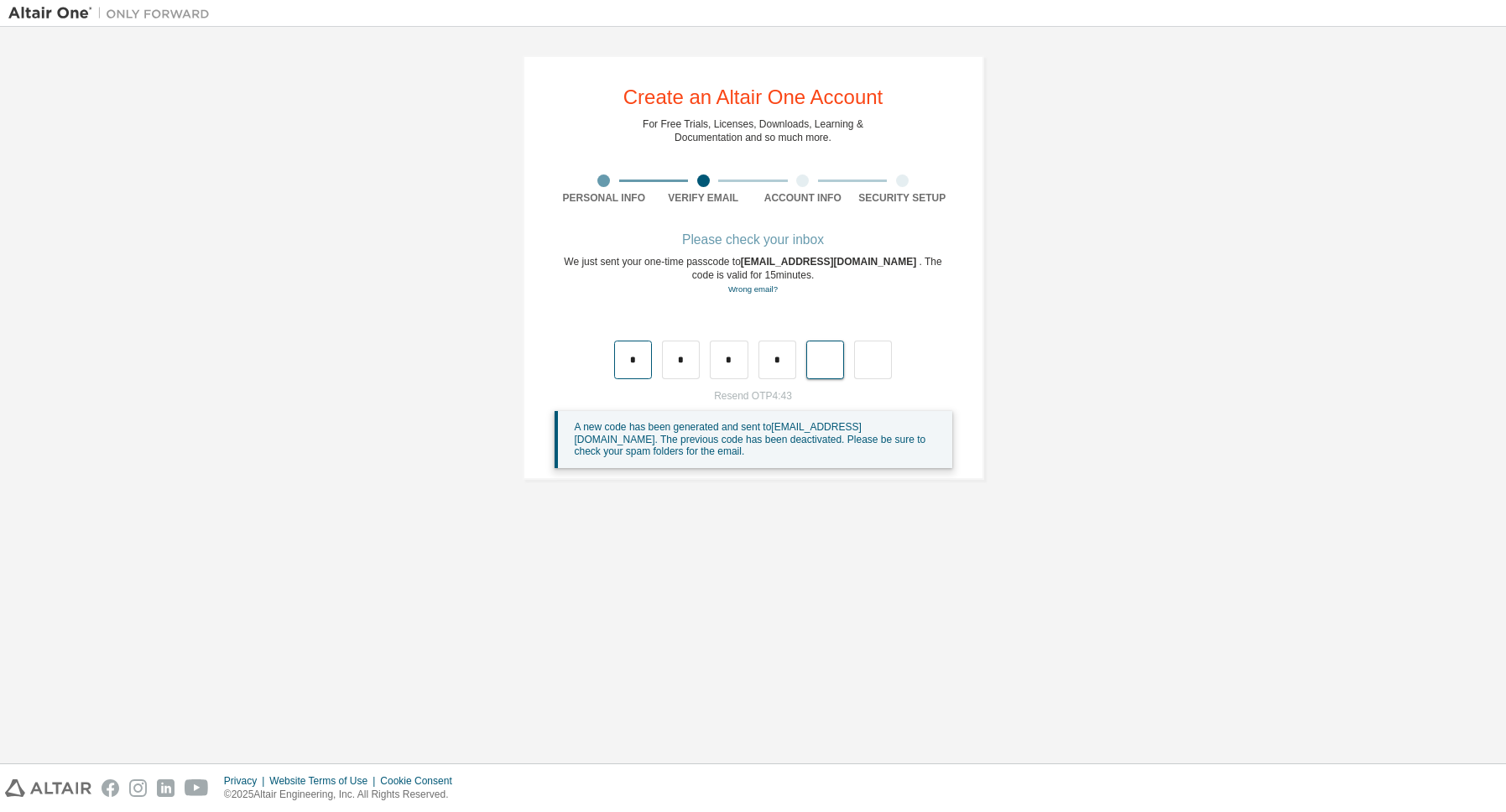
type input "*"
